Goal: Task Accomplishment & Management: Use online tool/utility

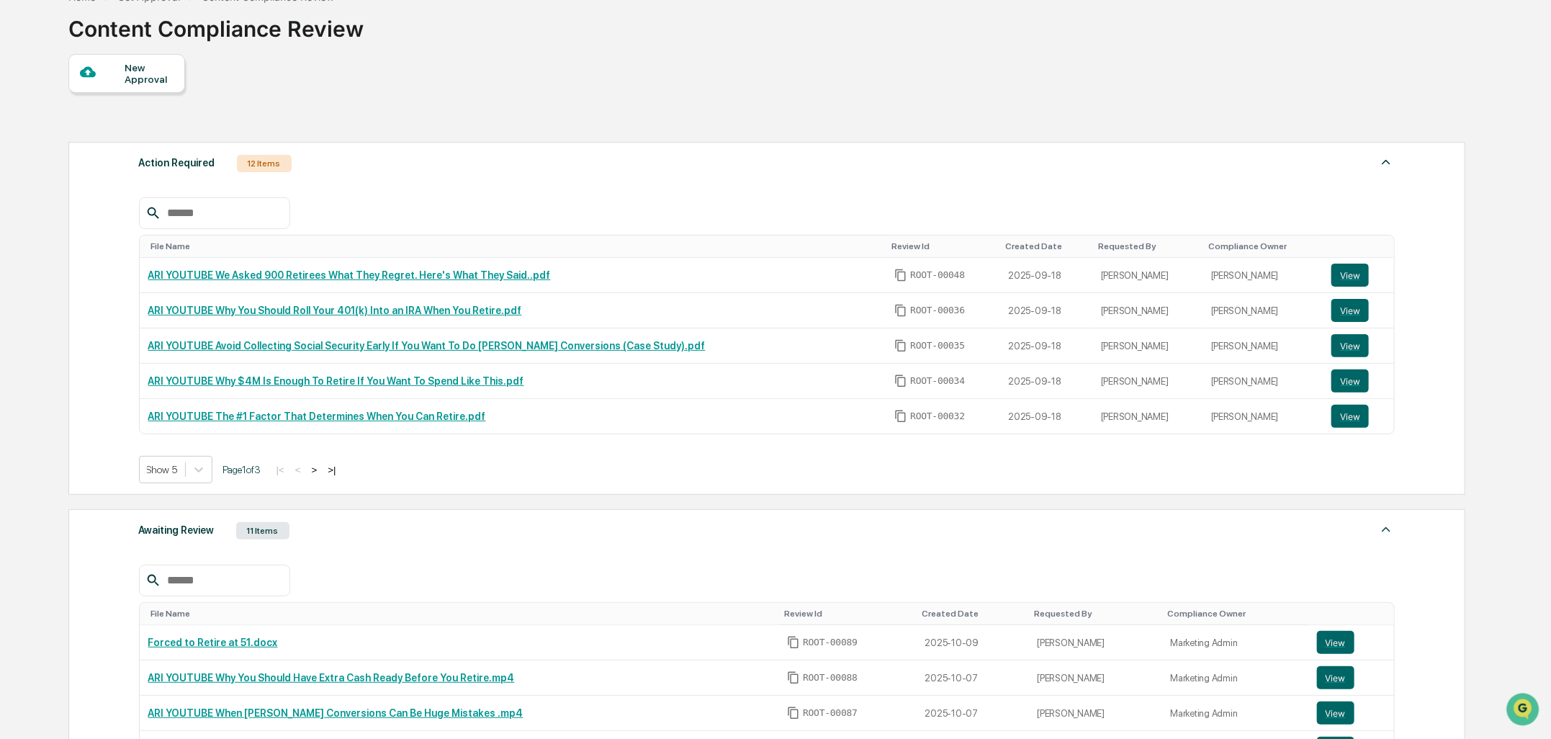
click at [98, 70] on div at bounding box center [102, 73] width 45 height 18
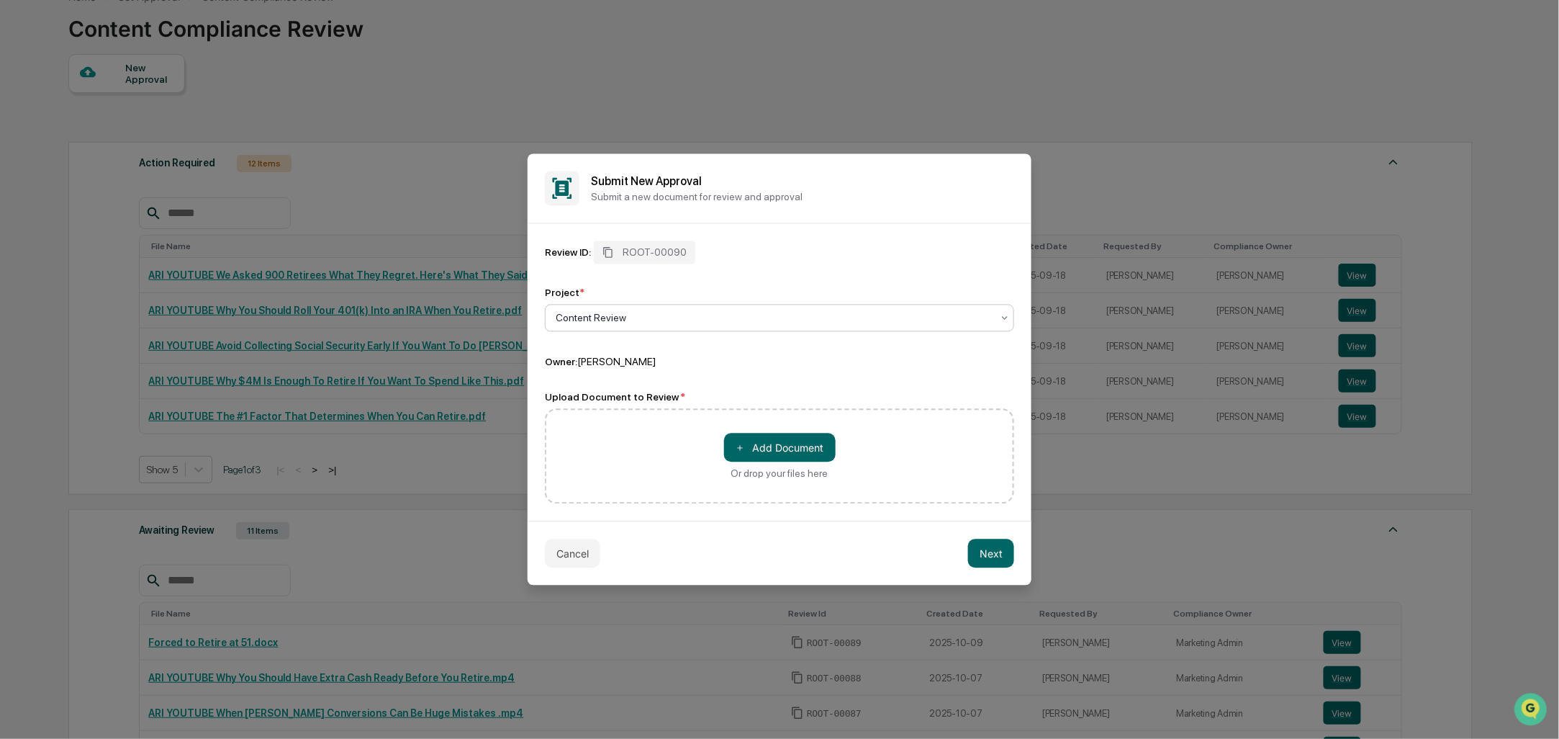
click at [654, 311] on div at bounding box center [774, 318] width 436 height 14
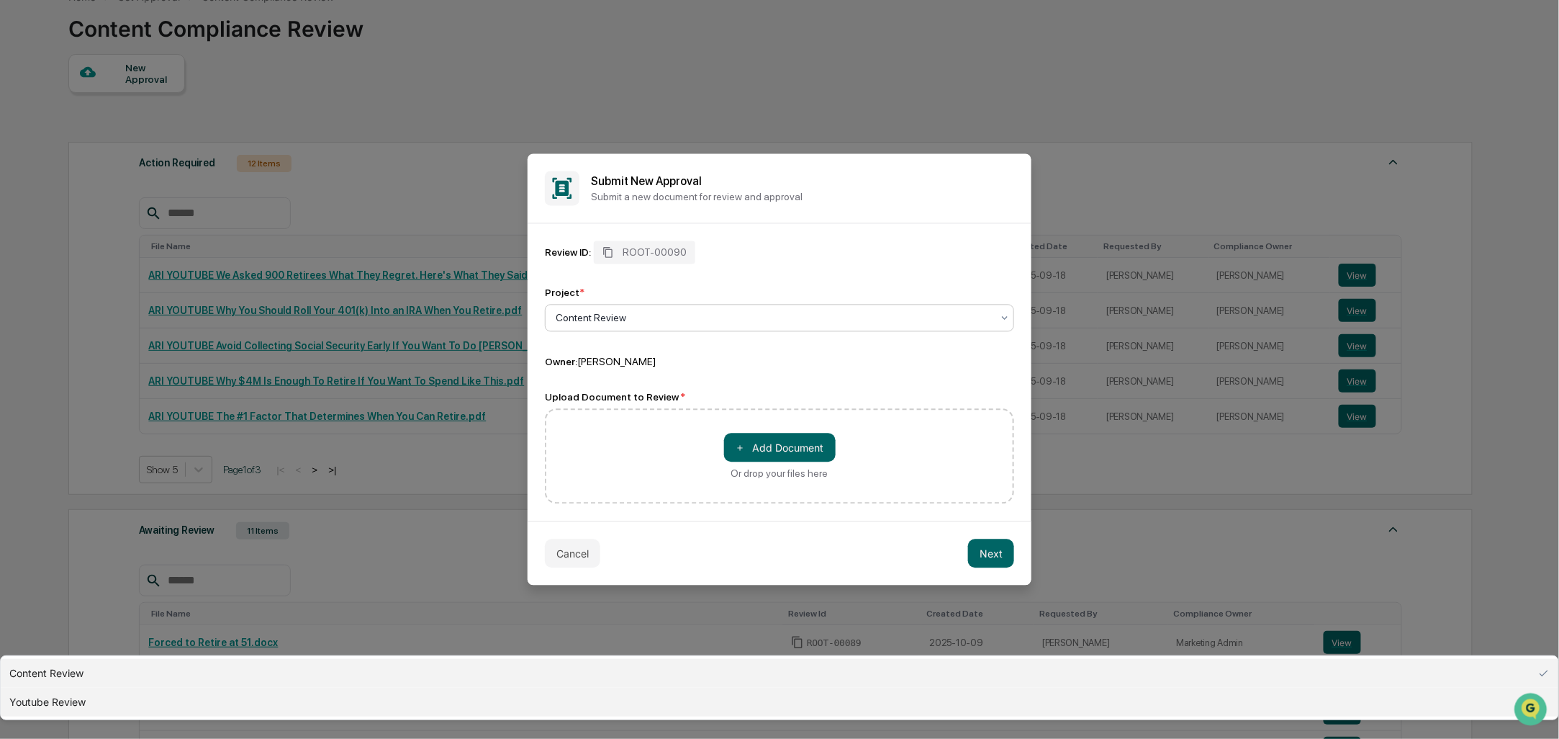
click at [645, 688] on div "Youtube Review" at bounding box center [780, 702] width 1558 height 29
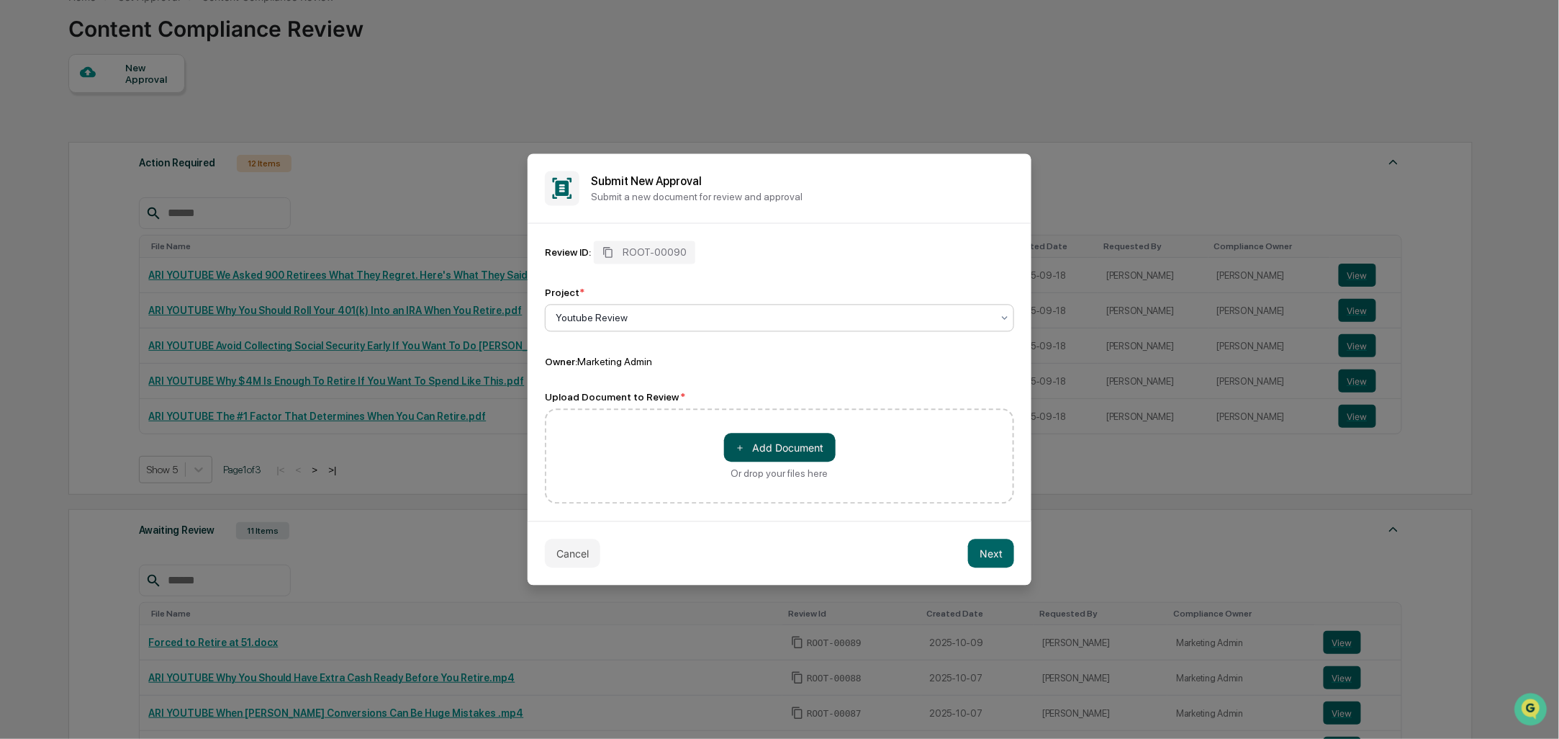
click at [765, 441] on button "＋ Add Document" at bounding box center [780, 447] width 112 height 29
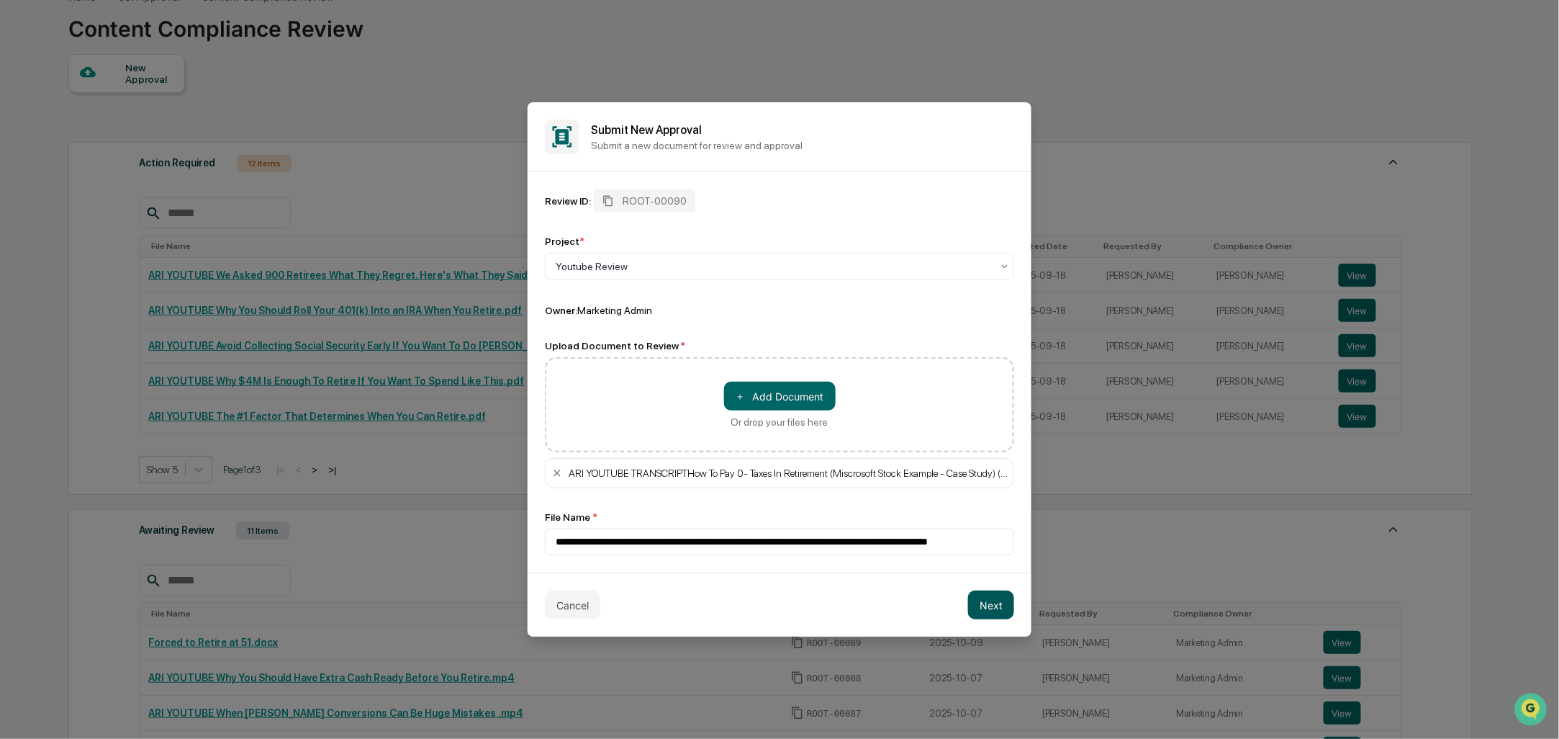
click at [985, 598] on button "Next" at bounding box center [991, 604] width 46 height 29
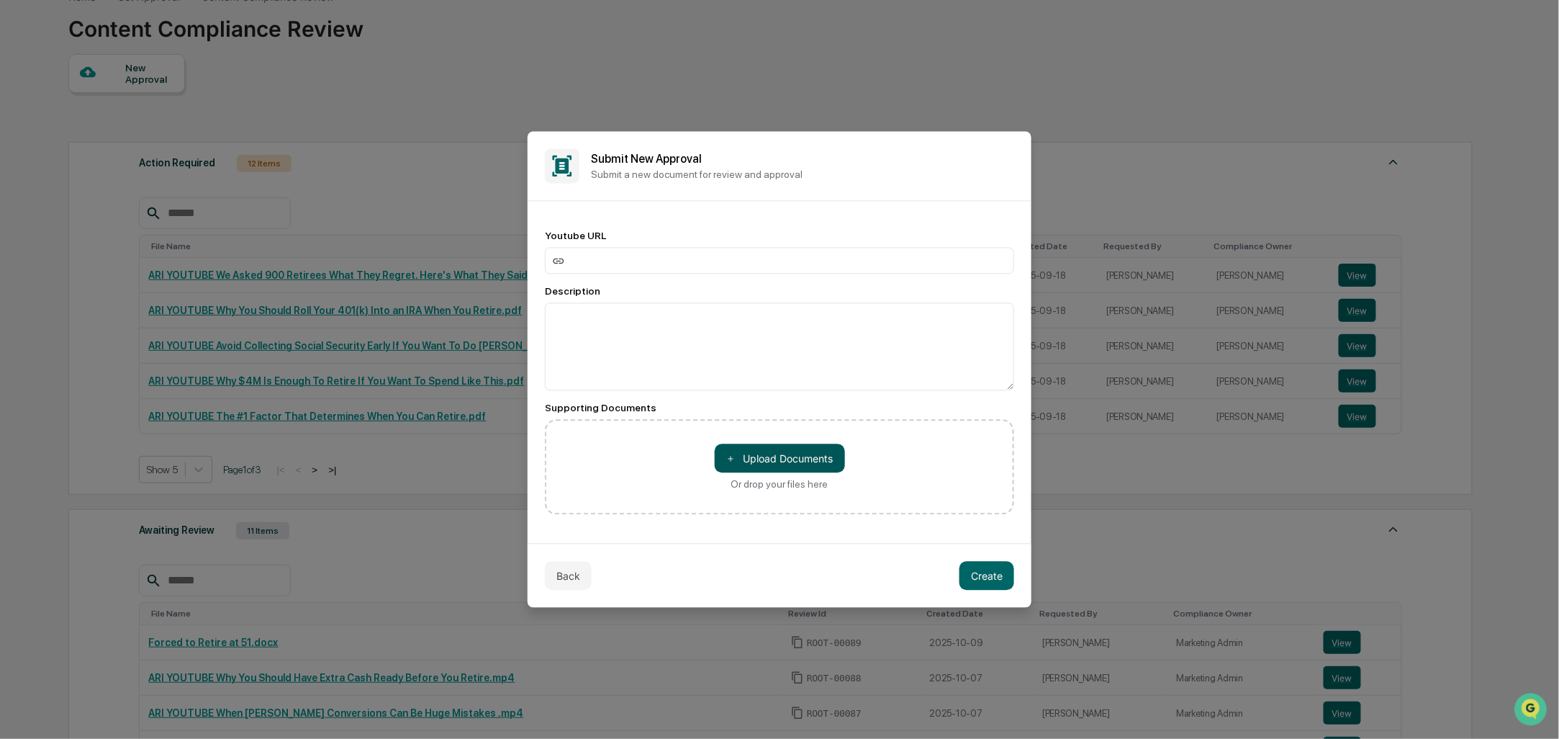
click at [749, 451] on button "＋ Upload Documents" at bounding box center [780, 458] width 130 height 29
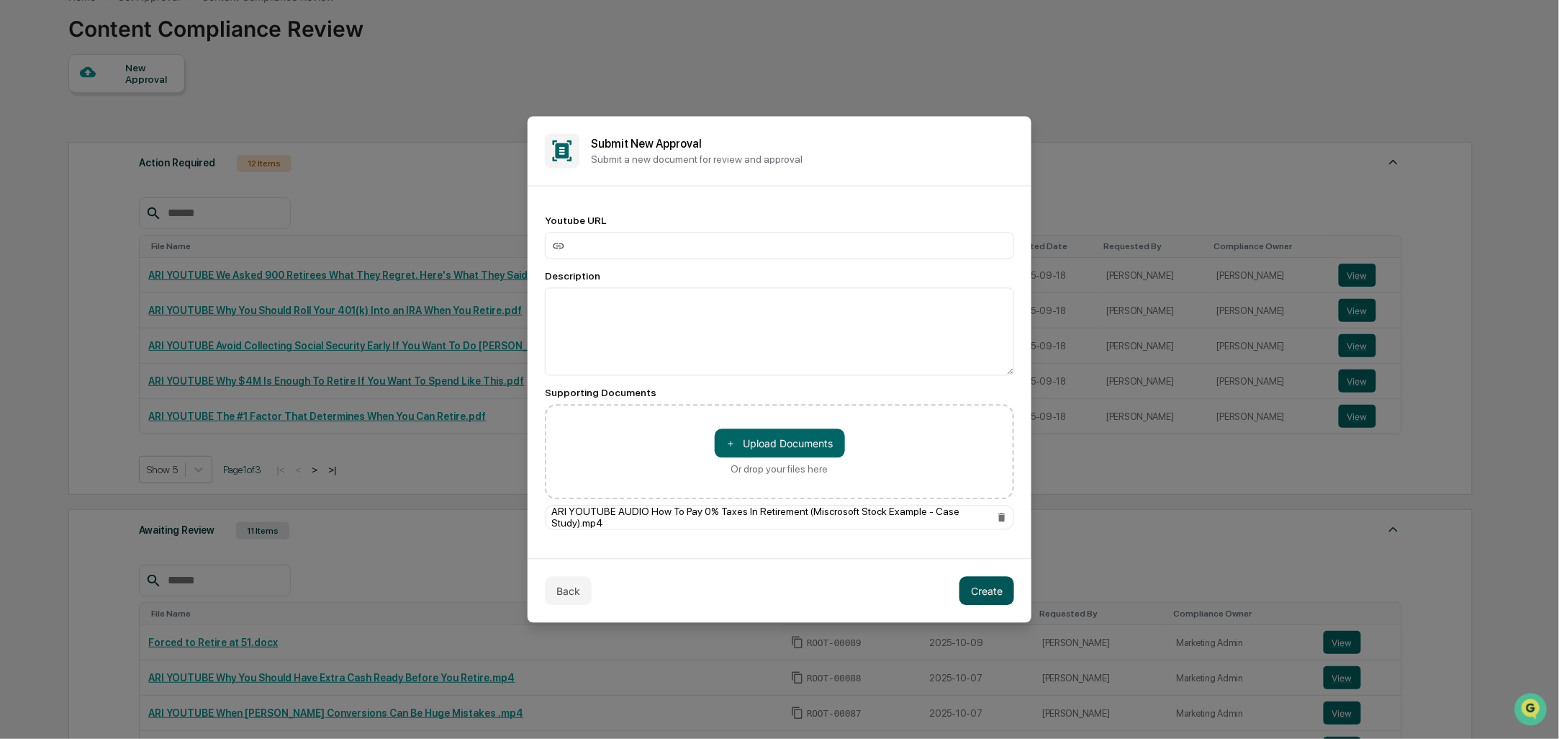
click at [1006, 587] on button "Create" at bounding box center [987, 591] width 55 height 29
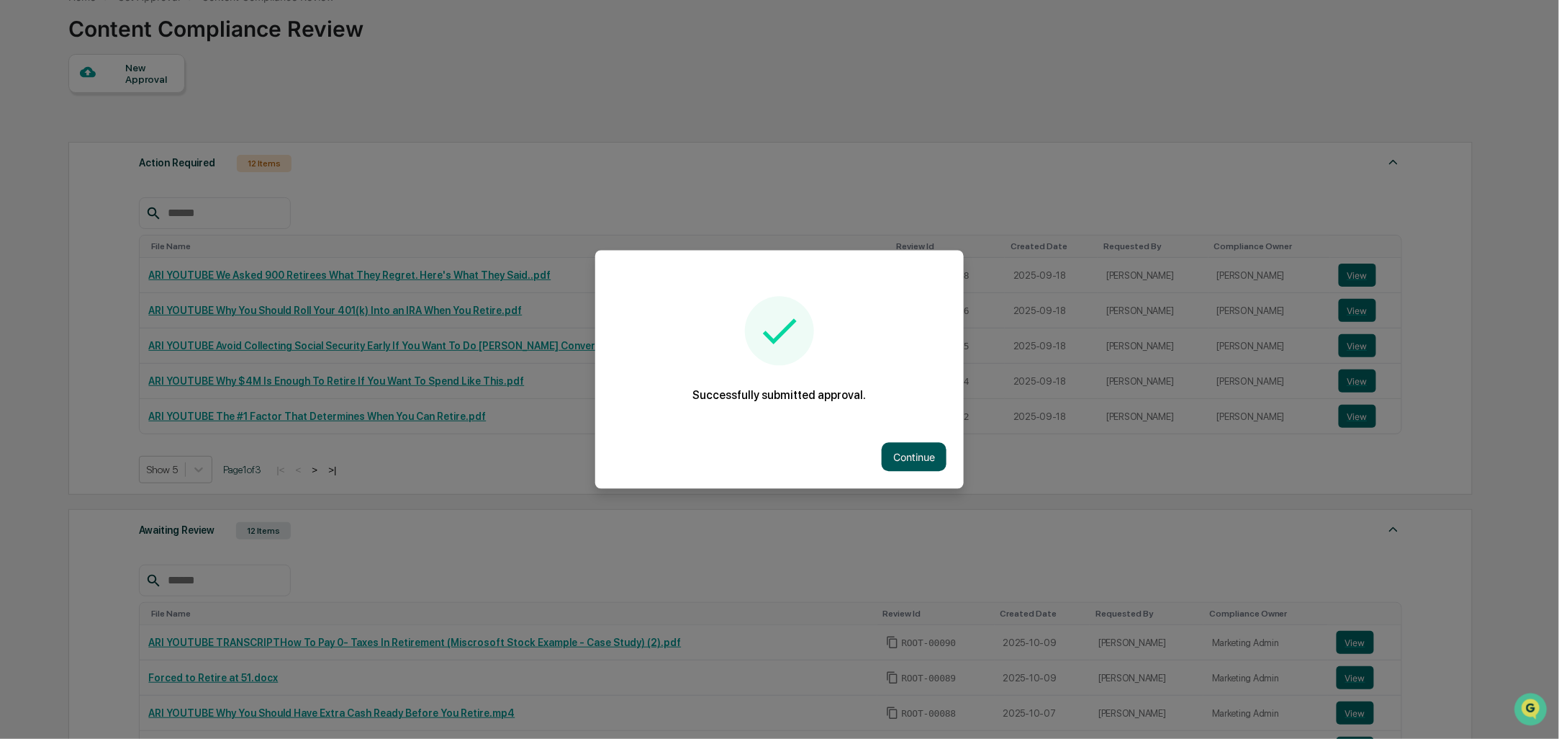
click at [898, 436] on div "Continue" at bounding box center [779, 456] width 369 height 63
click at [898, 446] on button "Continue" at bounding box center [914, 457] width 65 height 29
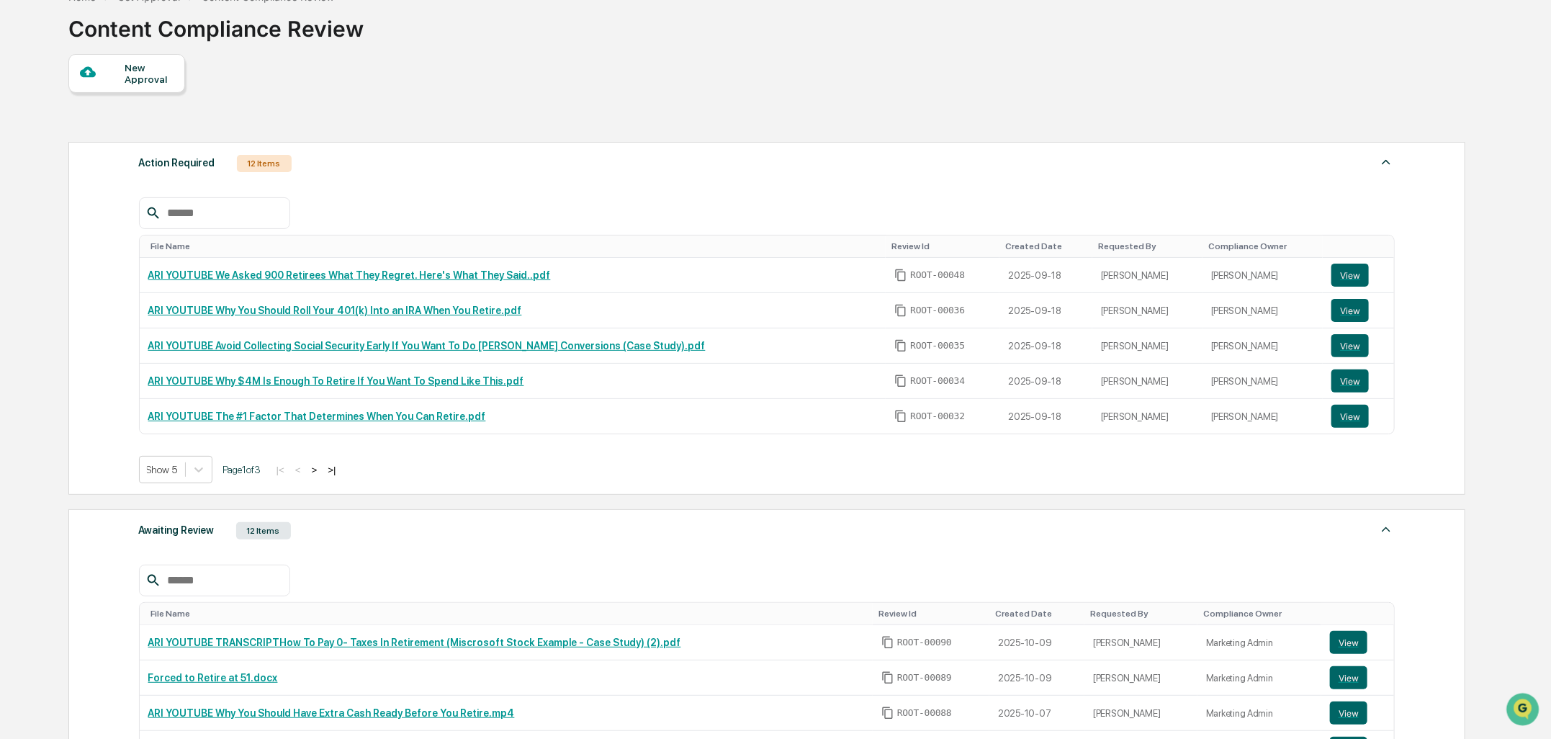
click at [433, 150] on div "Action Required 12 Items File Name Review Id Created Date Requested By Complian…" at bounding box center [766, 318] width 1397 height 353
